Goal: Task Accomplishment & Management: Complete application form

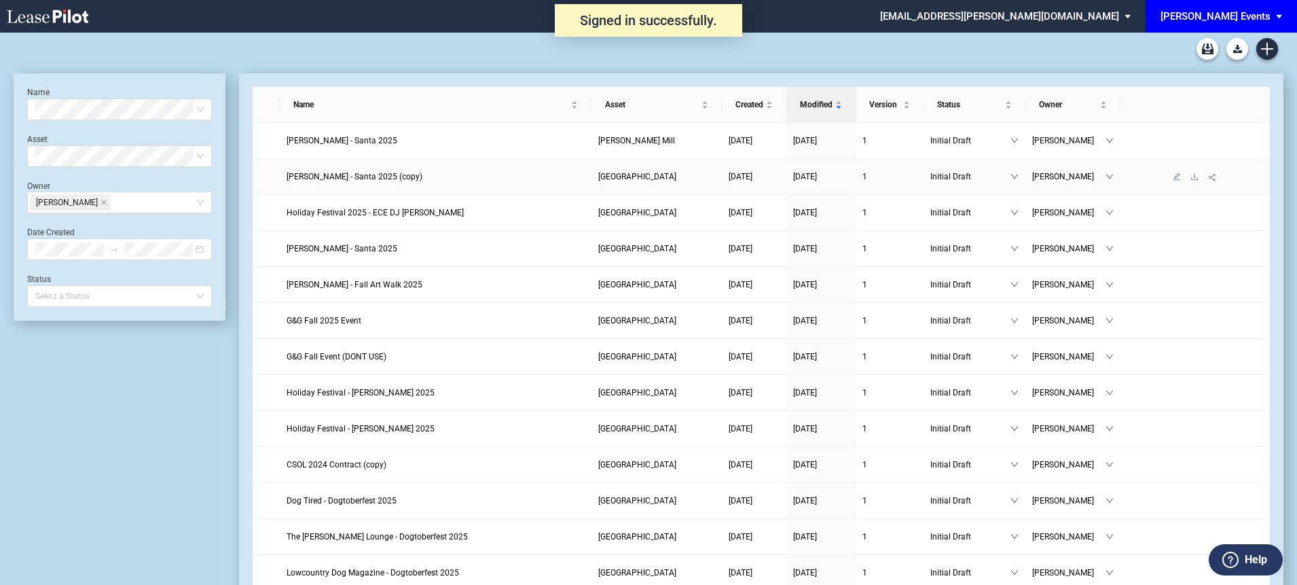
click at [350, 172] on span "Edwin McCora - Santa 2025 (copy)" at bounding box center [355, 177] width 136 height 10
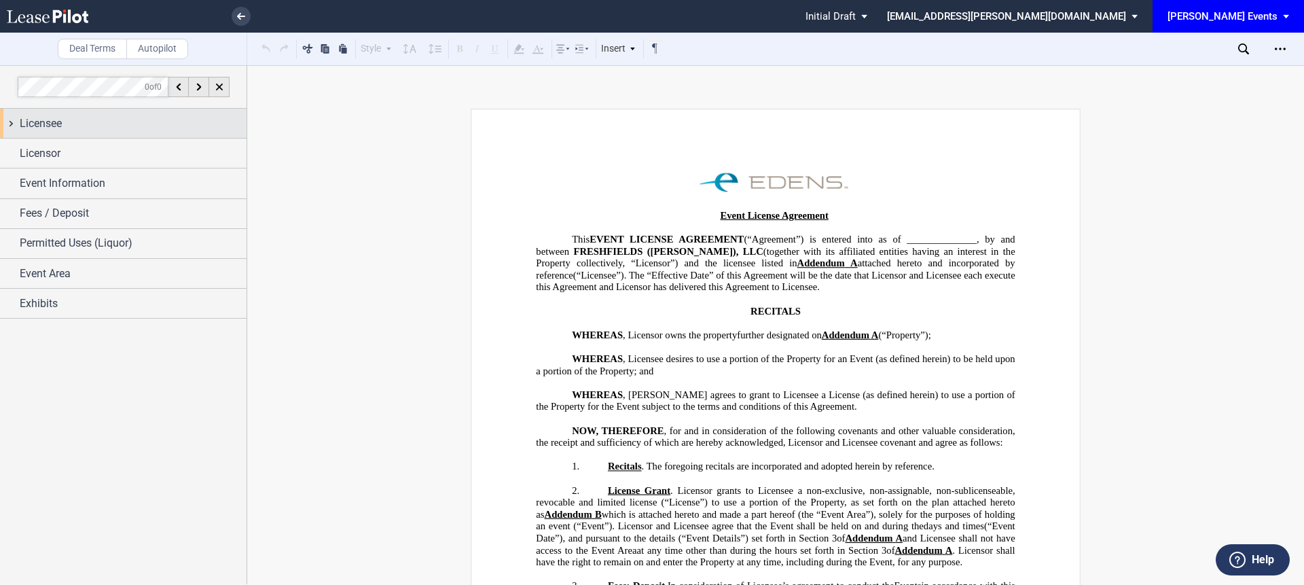
click at [60, 128] on span "Licensee" at bounding box center [41, 123] width 42 height 16
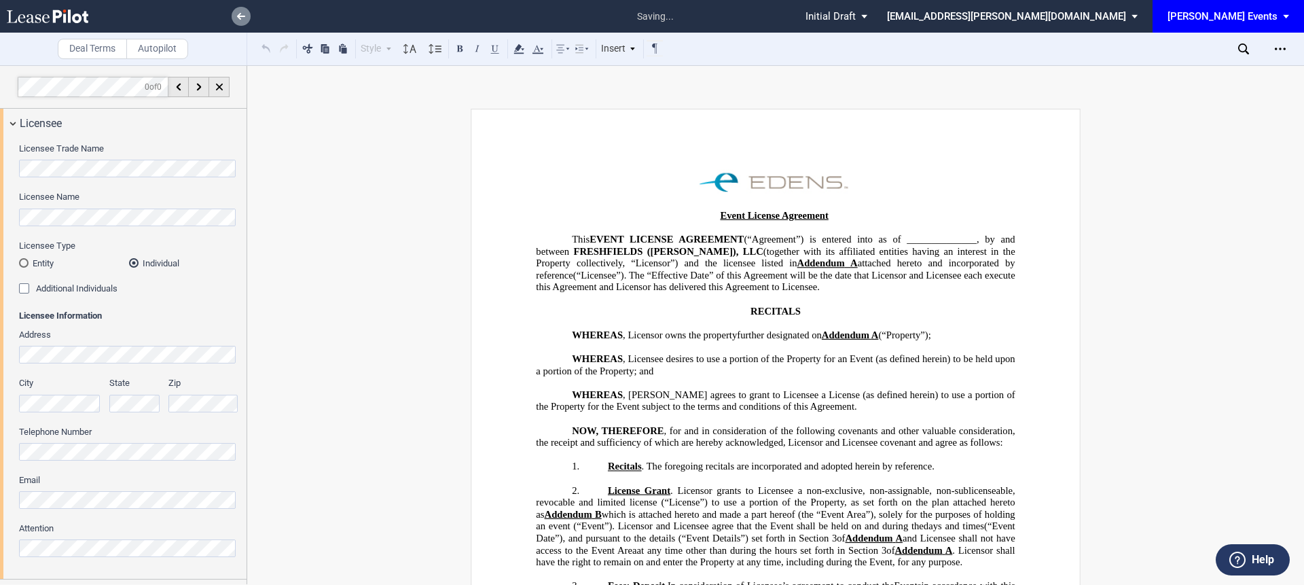
click at [240, 14] on use at bounding box center [241, 16] width 8 height 7
click at [246, 8] on link at bounding box center [241, 16] width 19 height 19
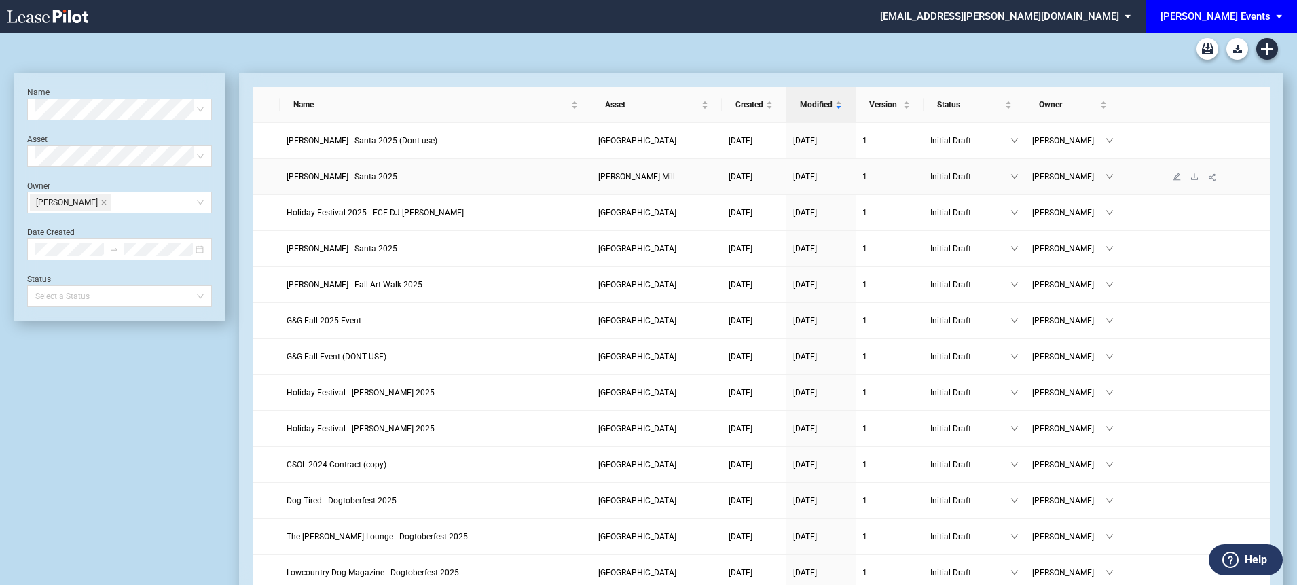
click at [368, 177] on span "Edwin McCora - Santa 2025" at bounding box center [342, 177] width 111 height 10
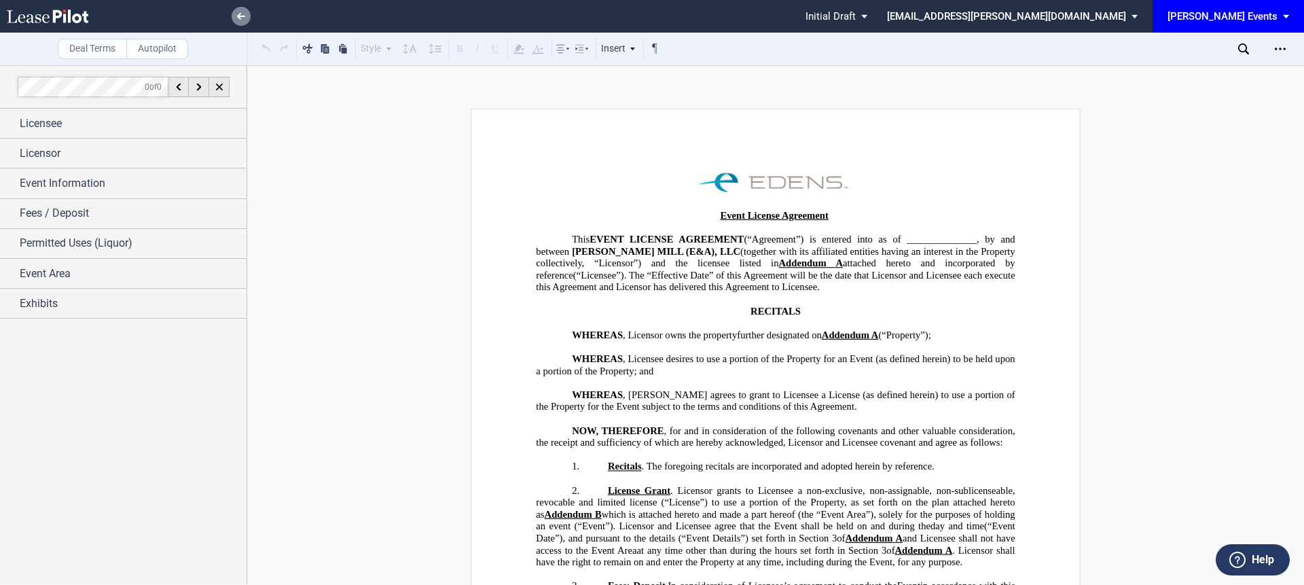
click at [245, 20] on link at bounding box center [241, 16] width 19 height 19
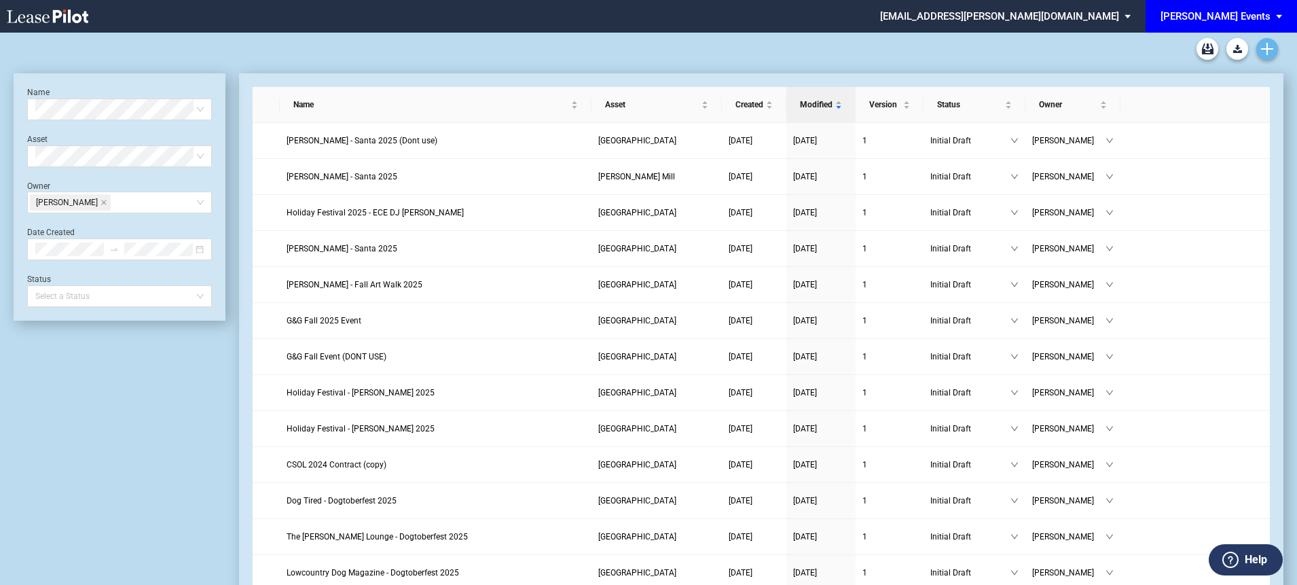
click at [1269, 48] on icon "Create new document" at bounding box center [1267, 49] width 12 height 12
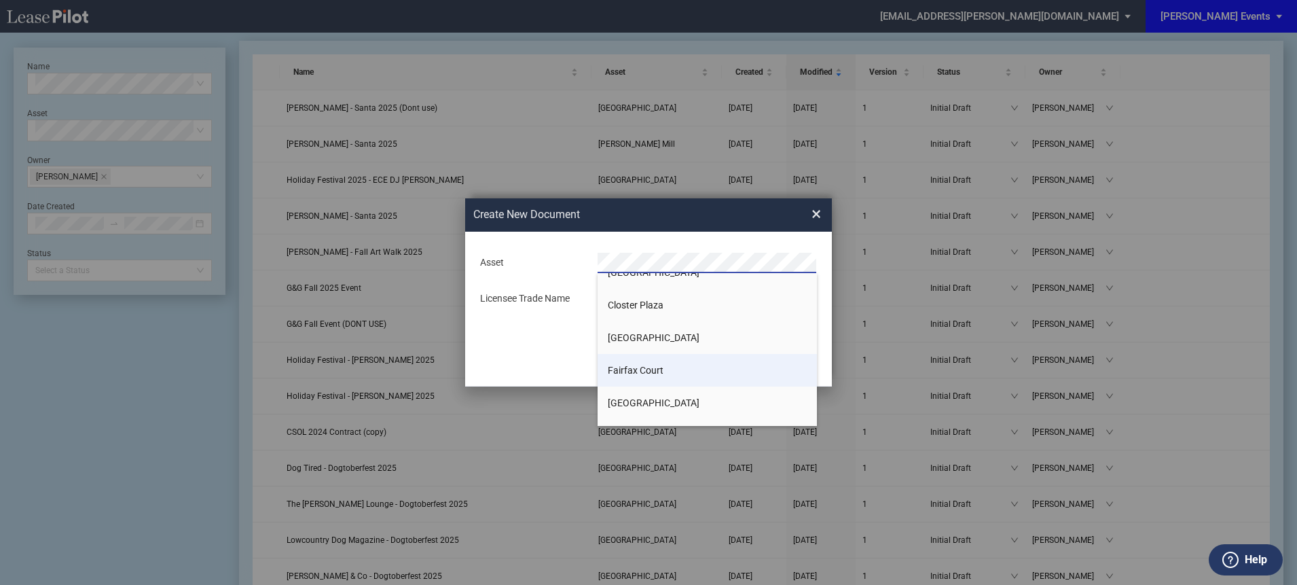
scroll to position [449, 0]
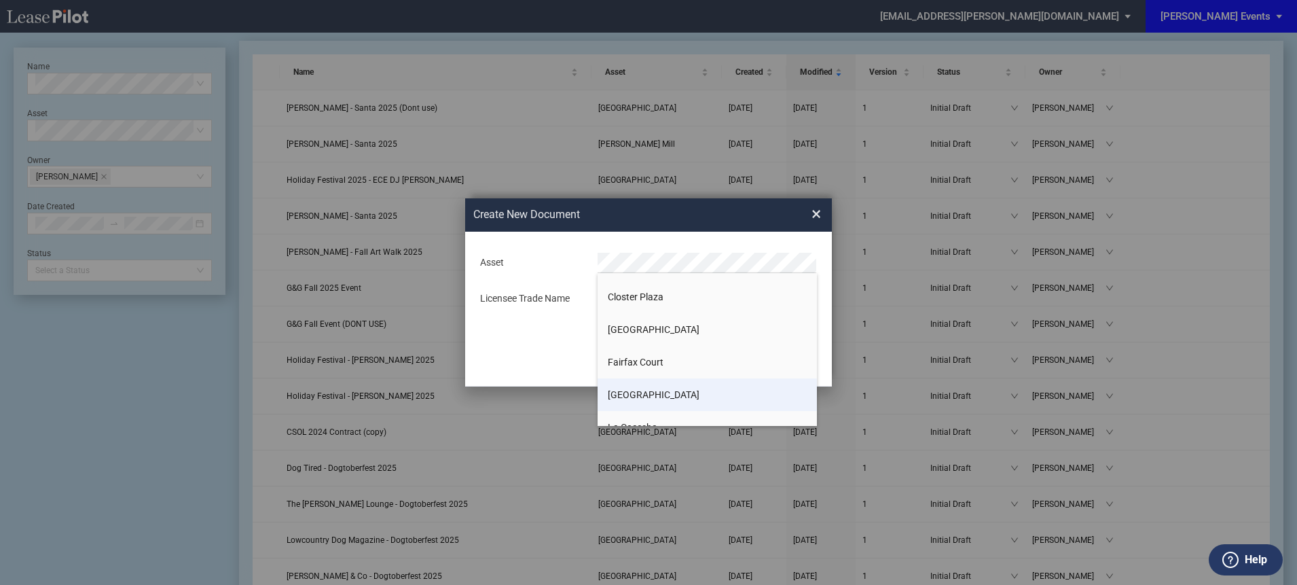
click at [639, 397] on span "[GEOGRAPHIC_DATA]" at bounding box center [654, 394] width 92 height 11
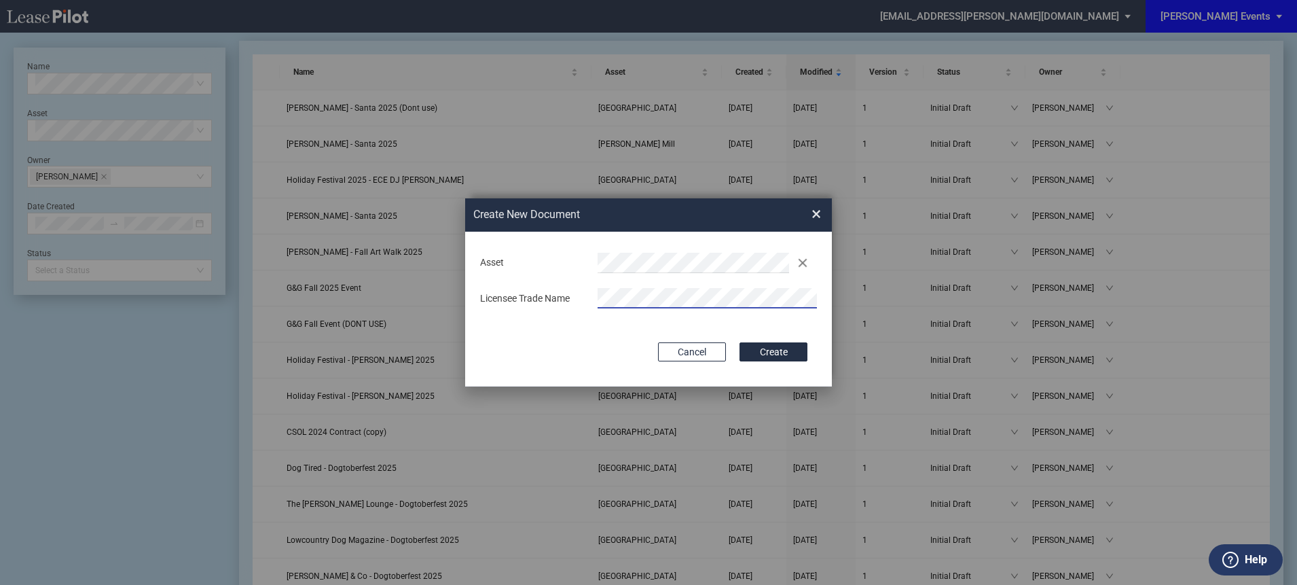
click at [740, 342] on button "Create" at bounding box center [774, 351] width 68 height 19
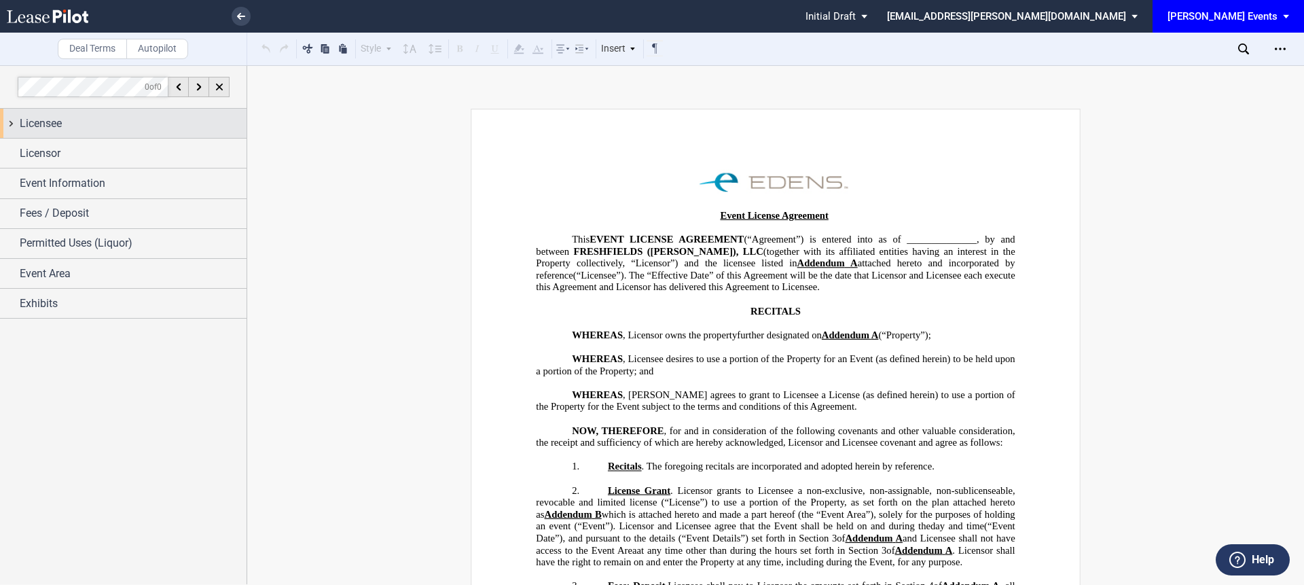
click at [101, 117] on div "Licensee" at bounding box center [133, 123] width 227 height 16
